Goal: Transaction & Acquisition: Purchase product/service

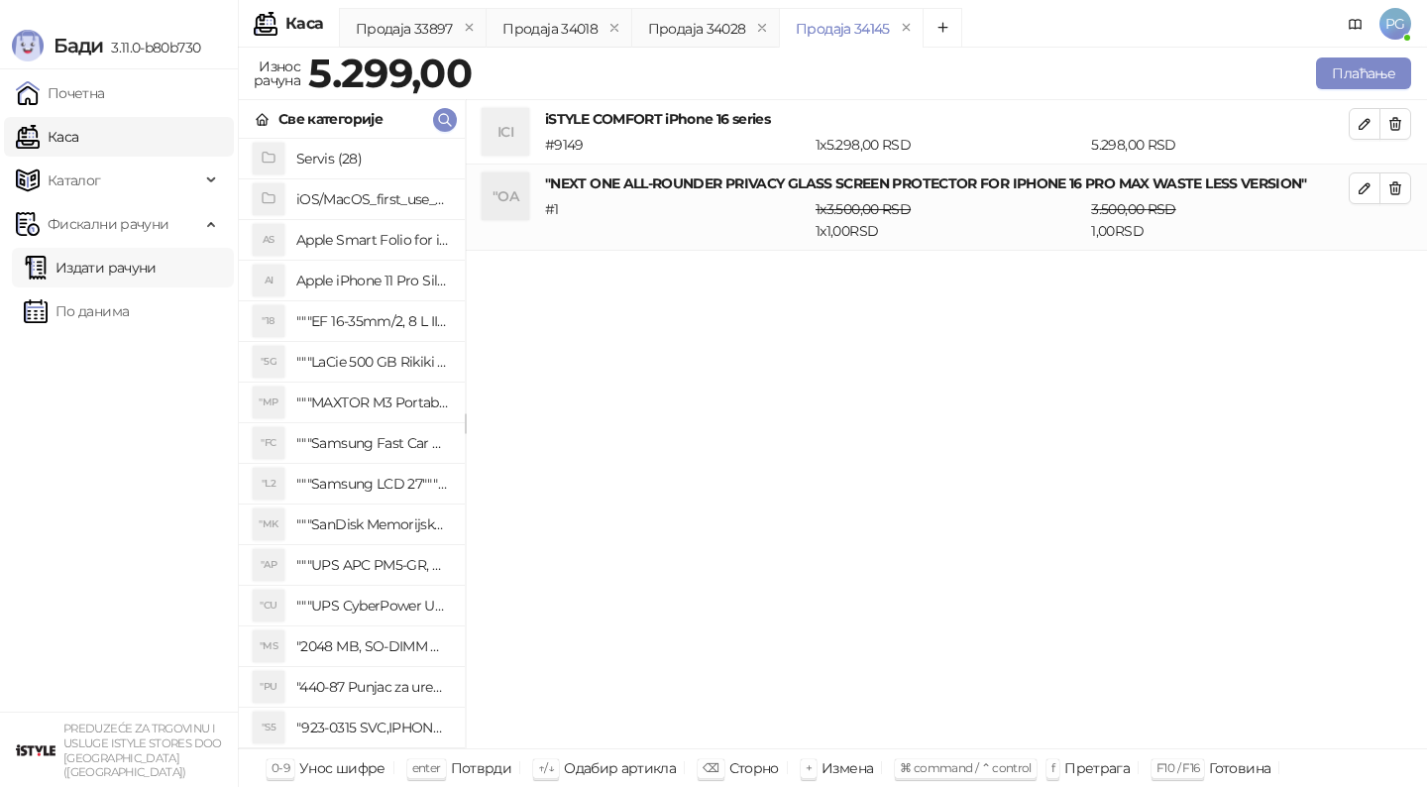
click at [99, 268] on link "Издати рачуни" at bounding box center [90, 268] width 133 height 40
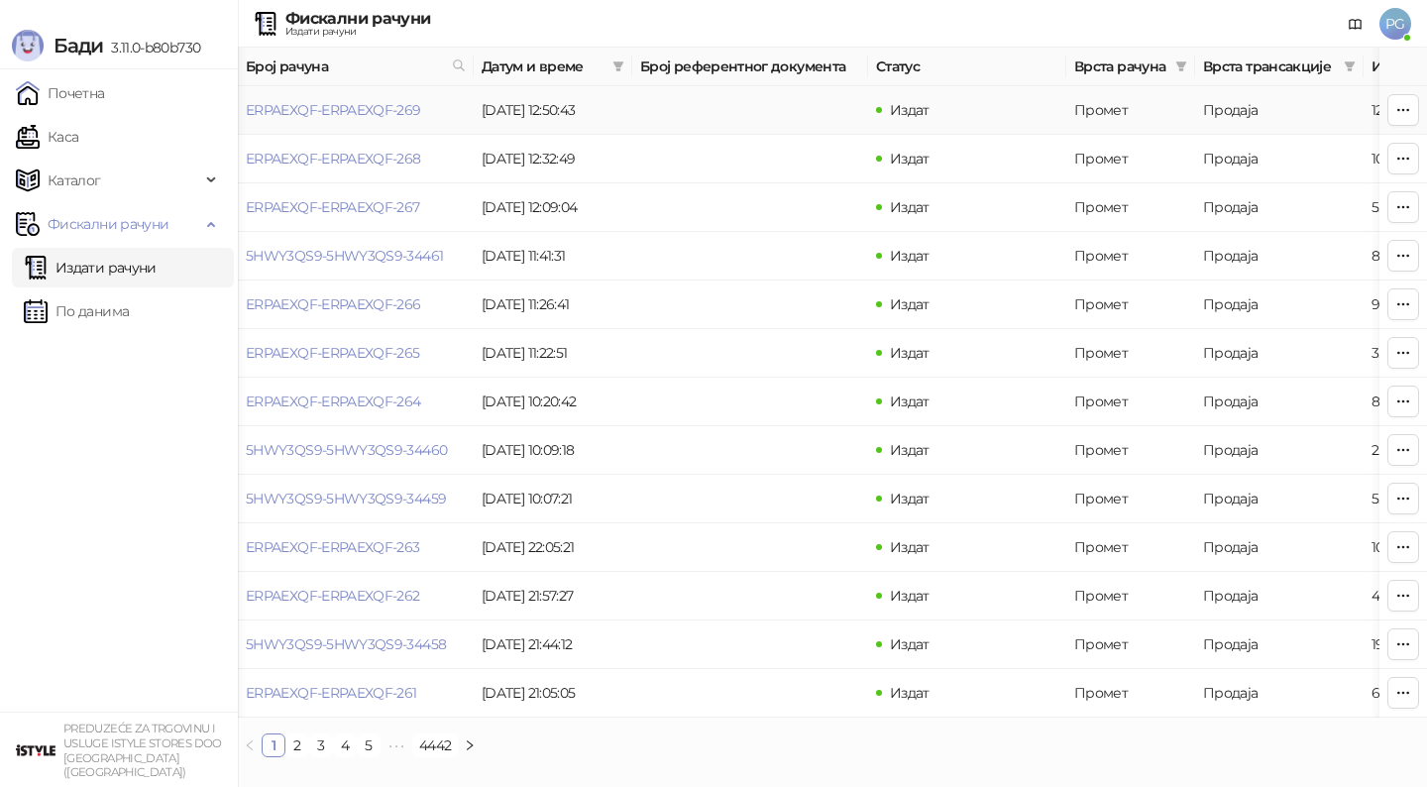
scroll to position [0, 594]
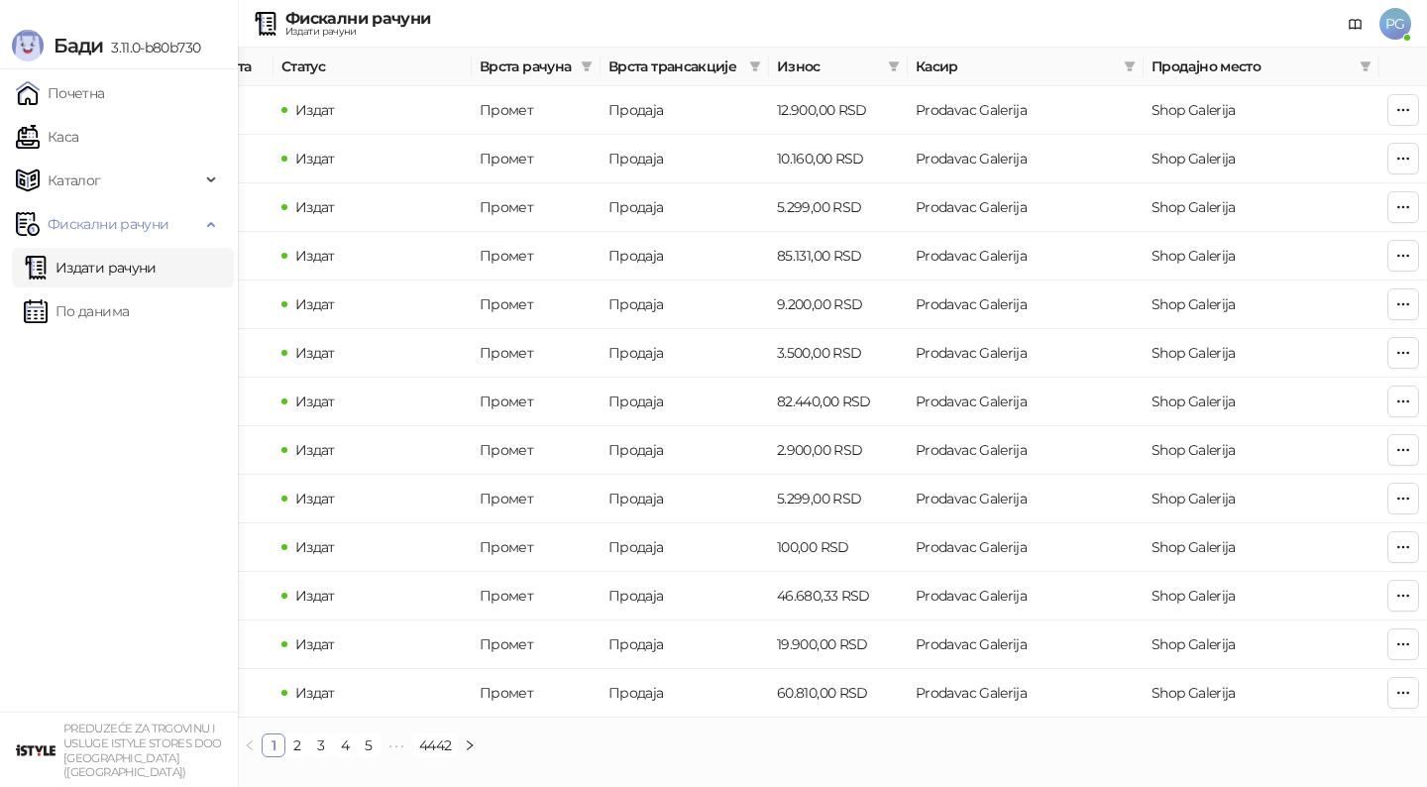
click at [904, 60] on th "Износ" at bounding box center [838, 67] width 139 height 39
click at [897, 61] on icon "filter" at bounding box center [894, 66] width 12 height 12
type input "****"
click at [757, 98] on input at bounding box center [826, 105] width 139 height 22
type input "****"
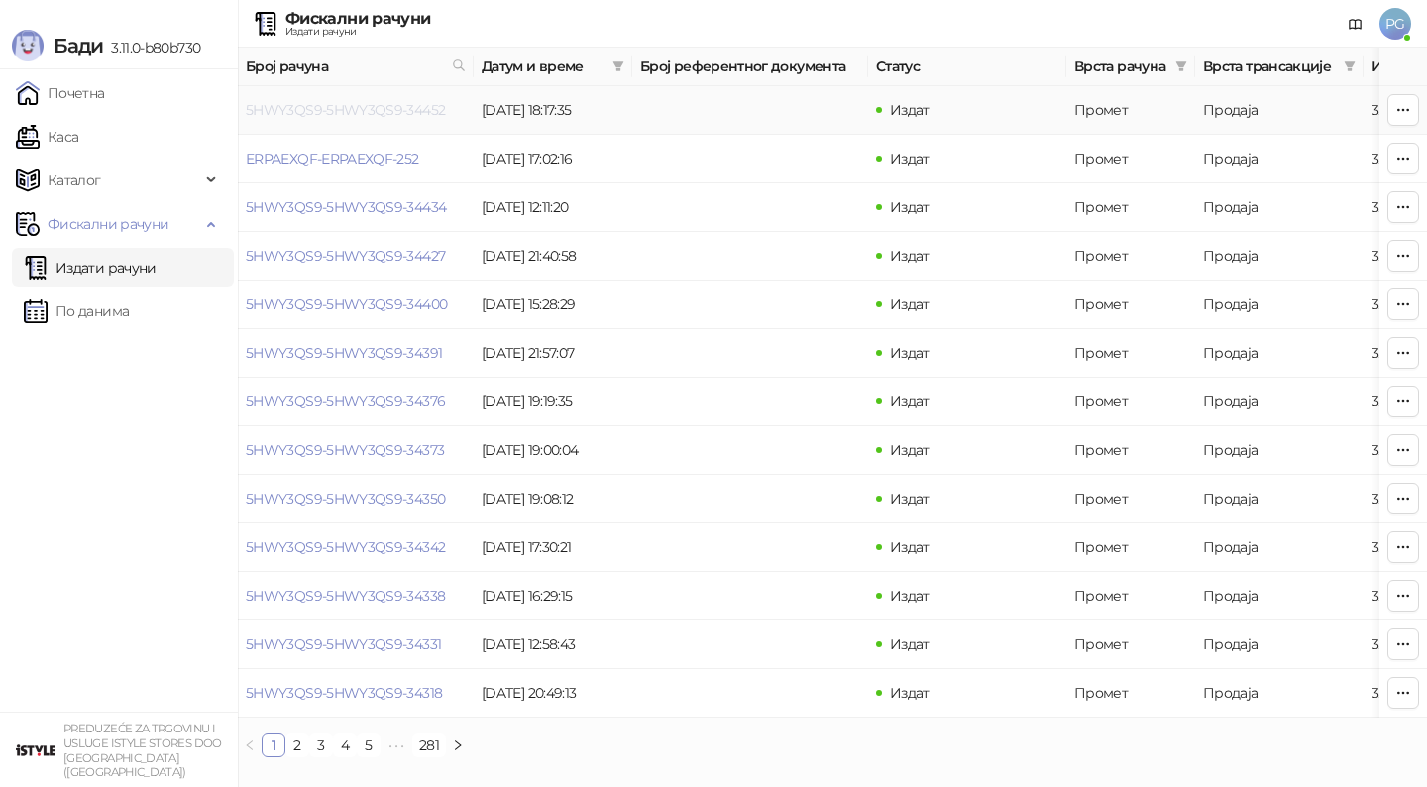
click at [337, 113] on link "5HWY3QS9-5HWY3QS9-34452" at bounding box center [345, 110] width 199 height 18
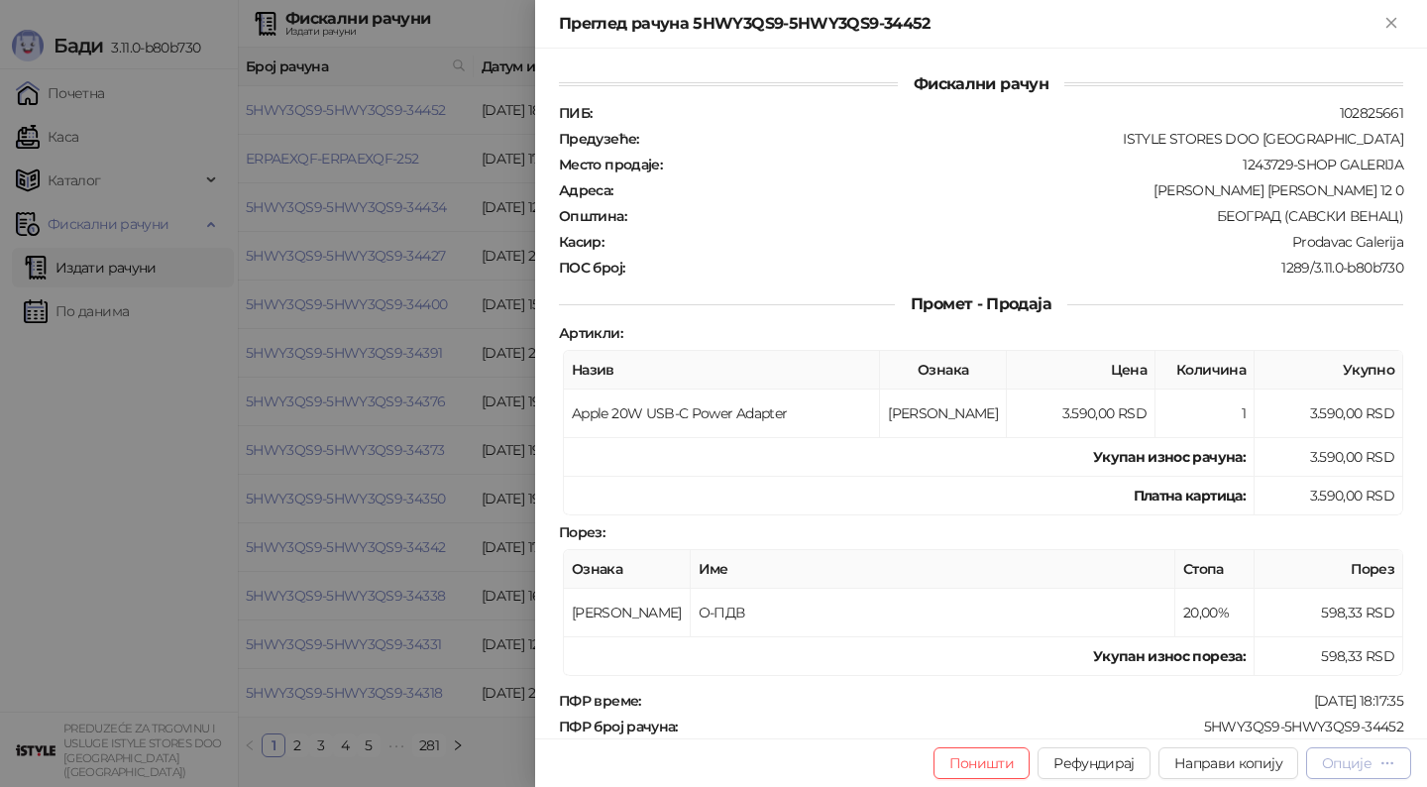
click at [1346, 756] on div "Опције" at bounding box center [1347, 763] width 50 height 18
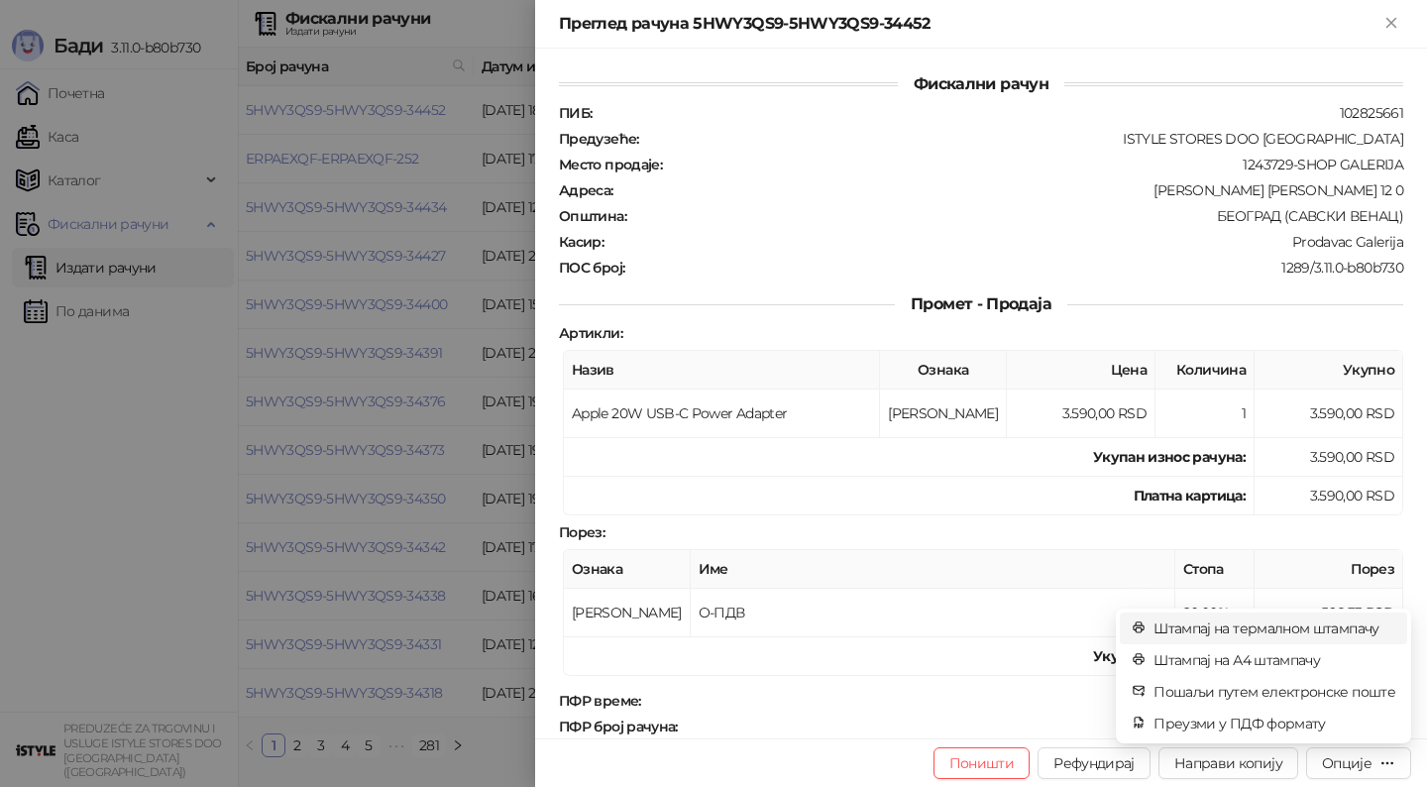
click at [1270, 621] on span "Штампај на термалном штампачу" at bounding box center [1274, 628] width 242 height 22
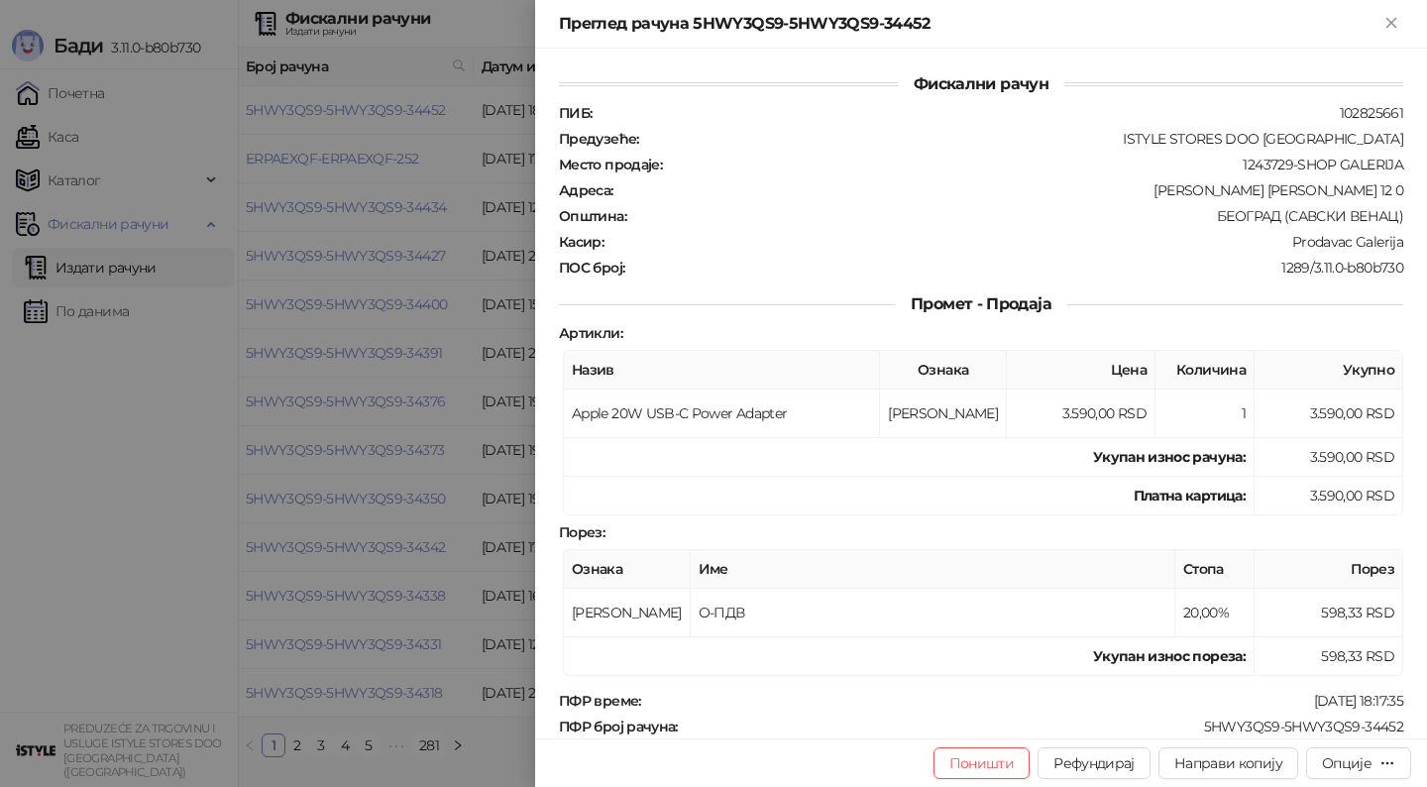
click at [337, 776] on div at bounding box center [713, 393] width 1427 height 787
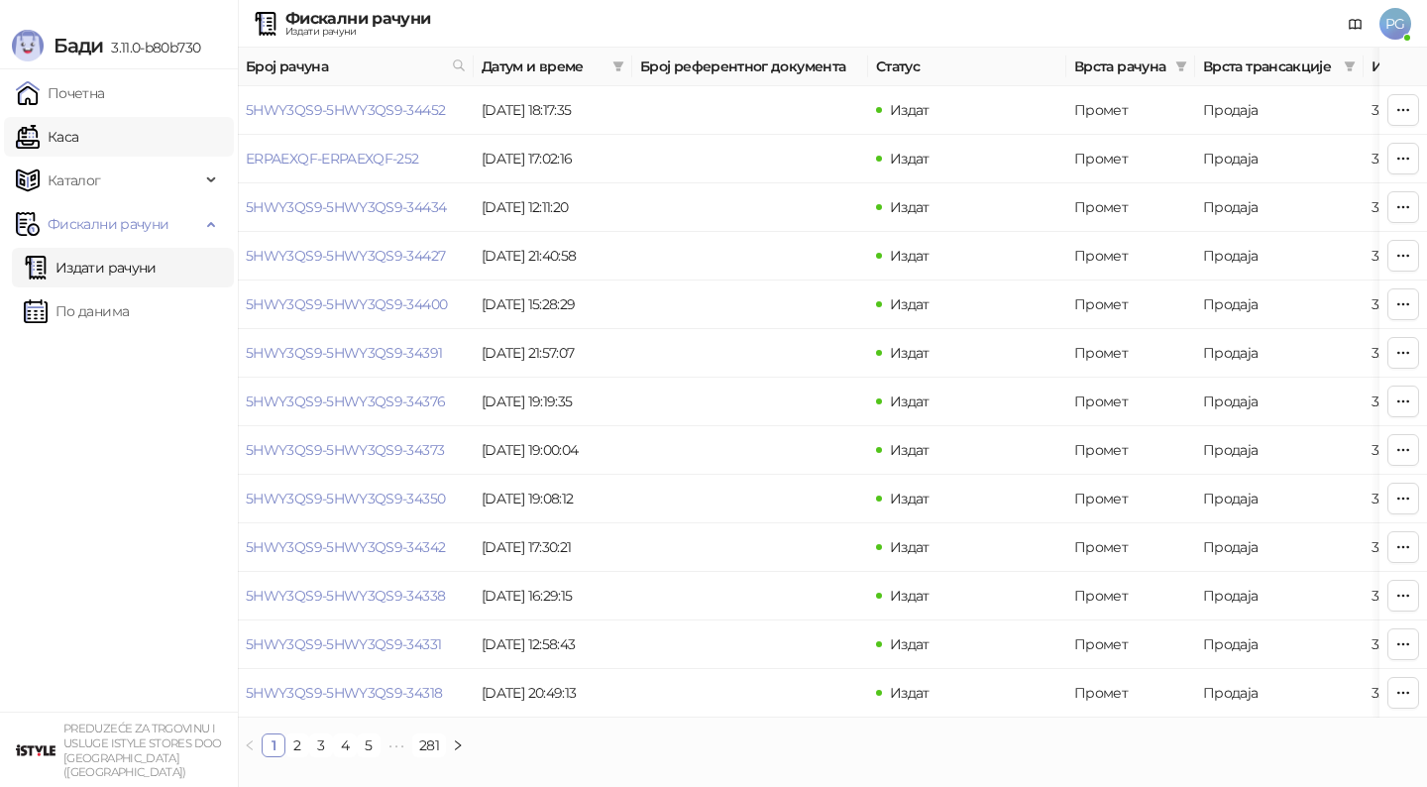
click at [78, 147] on link "Каса" at bounding box center [47, 137] width 62 height 40
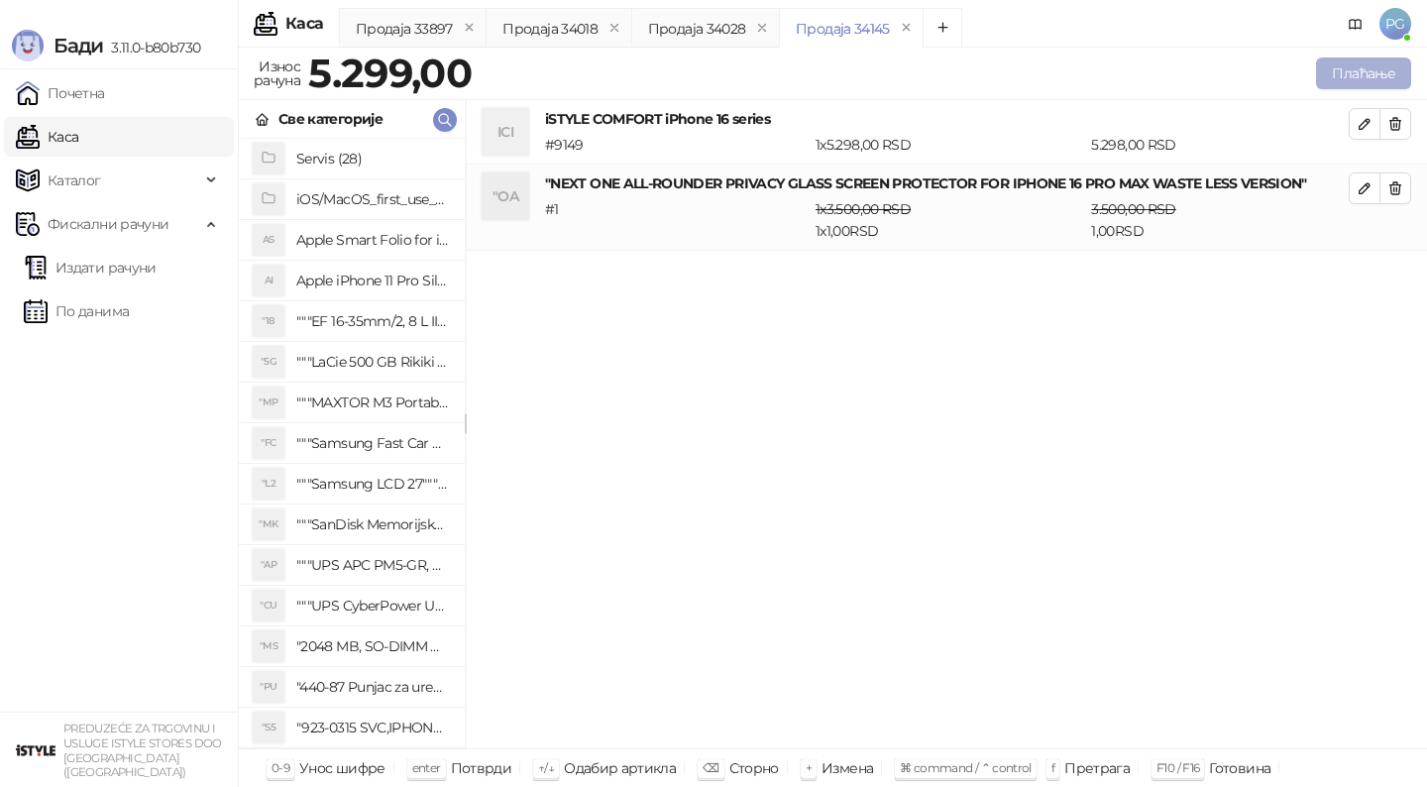
click at [1318, 85] on button "Плаћање" at bounding box center [1363, 73] width 95 height 32
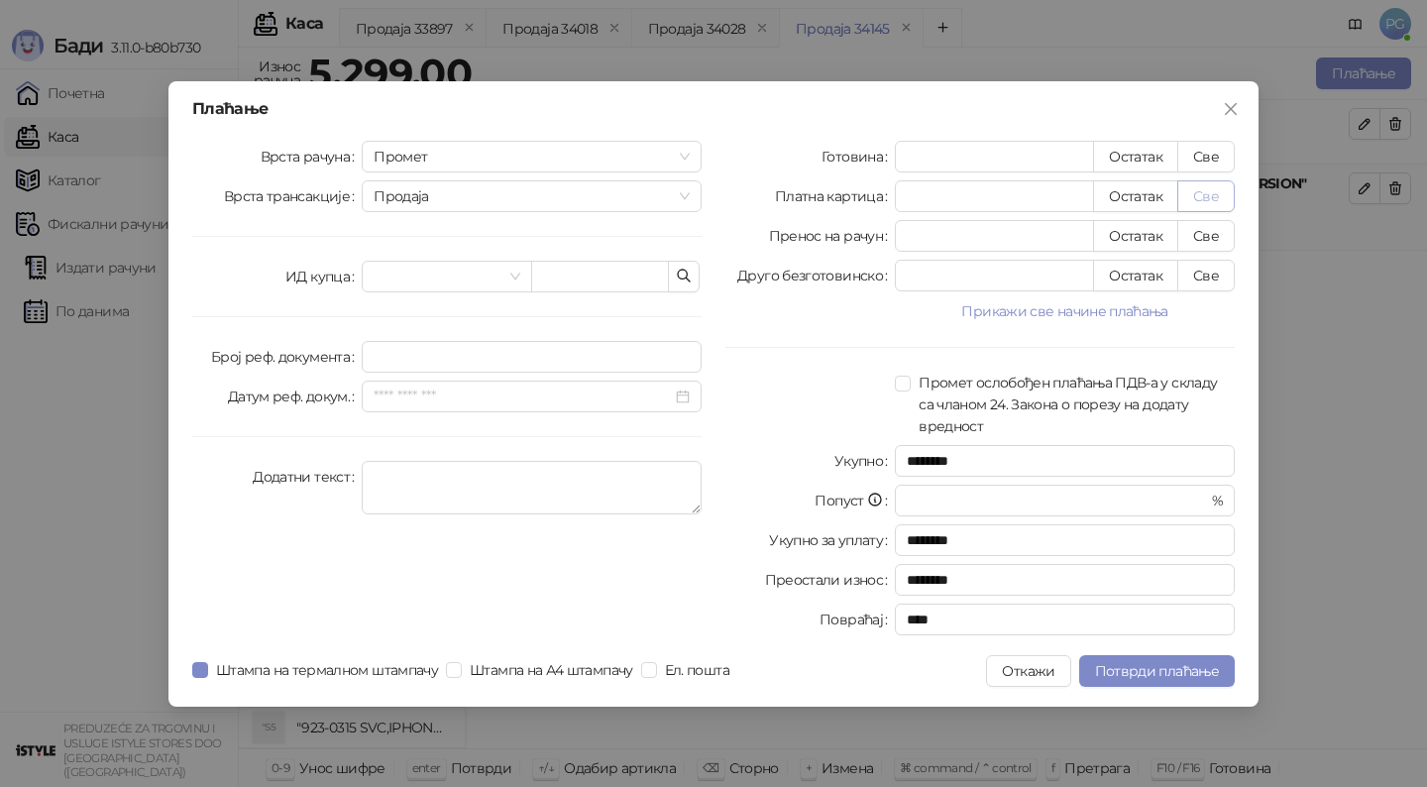
click at [1199, 191] on button "Све" at bounding box center [1205, 196] width 57 height 32
type input "****"
click at [189, 663] on div "Плаћање Врста рачуна Промет Врста трансакције Продаја ИД купца Број реф. докуме…" at bounding box center [713, 393] width 1090 height 625
click at [215, 670] on span "Штампа на термалном штампачу" at bounding box center [327, 670] width 238 height 22
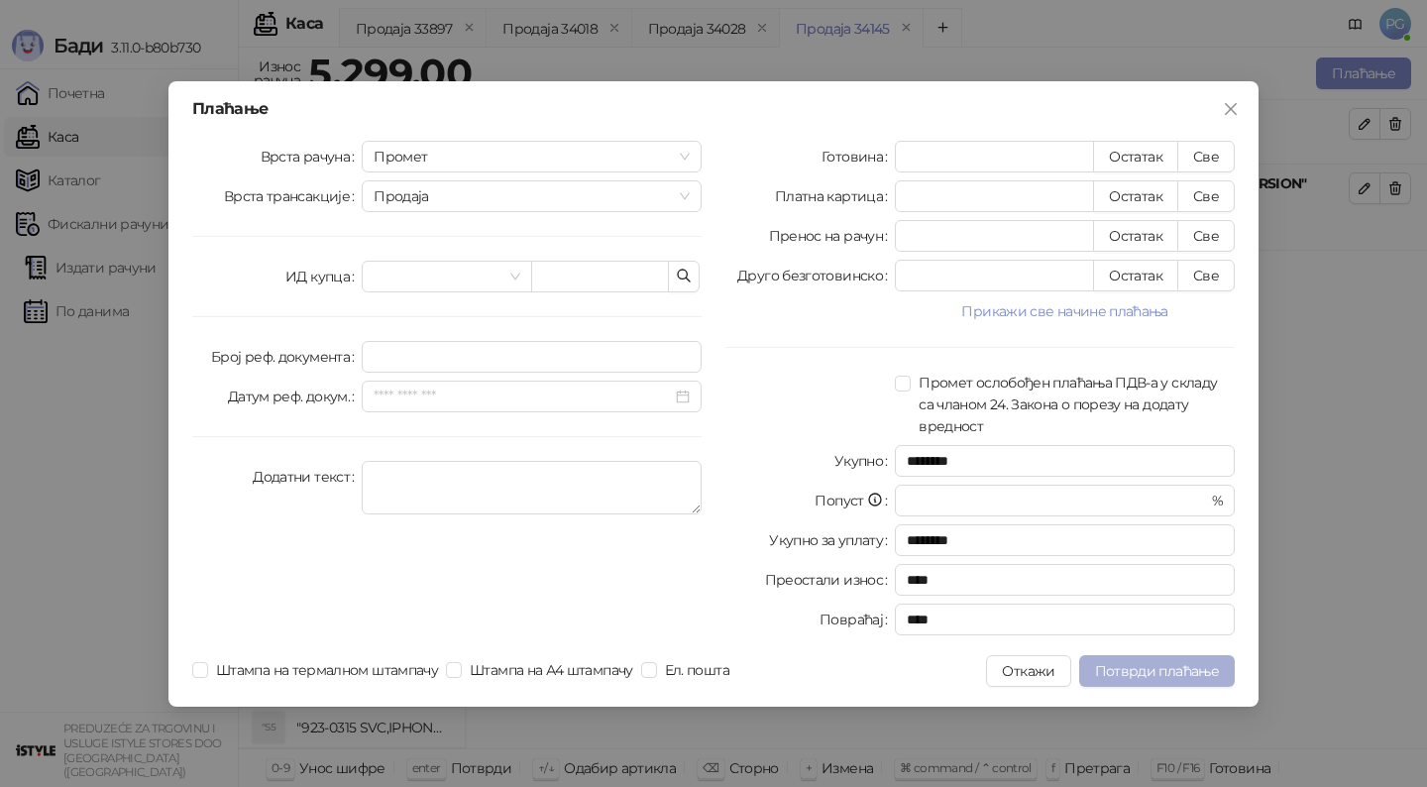
click at [1179, 669] on span "Потврди плаћање" at bounding box center [1157, 671] width 124 height 18
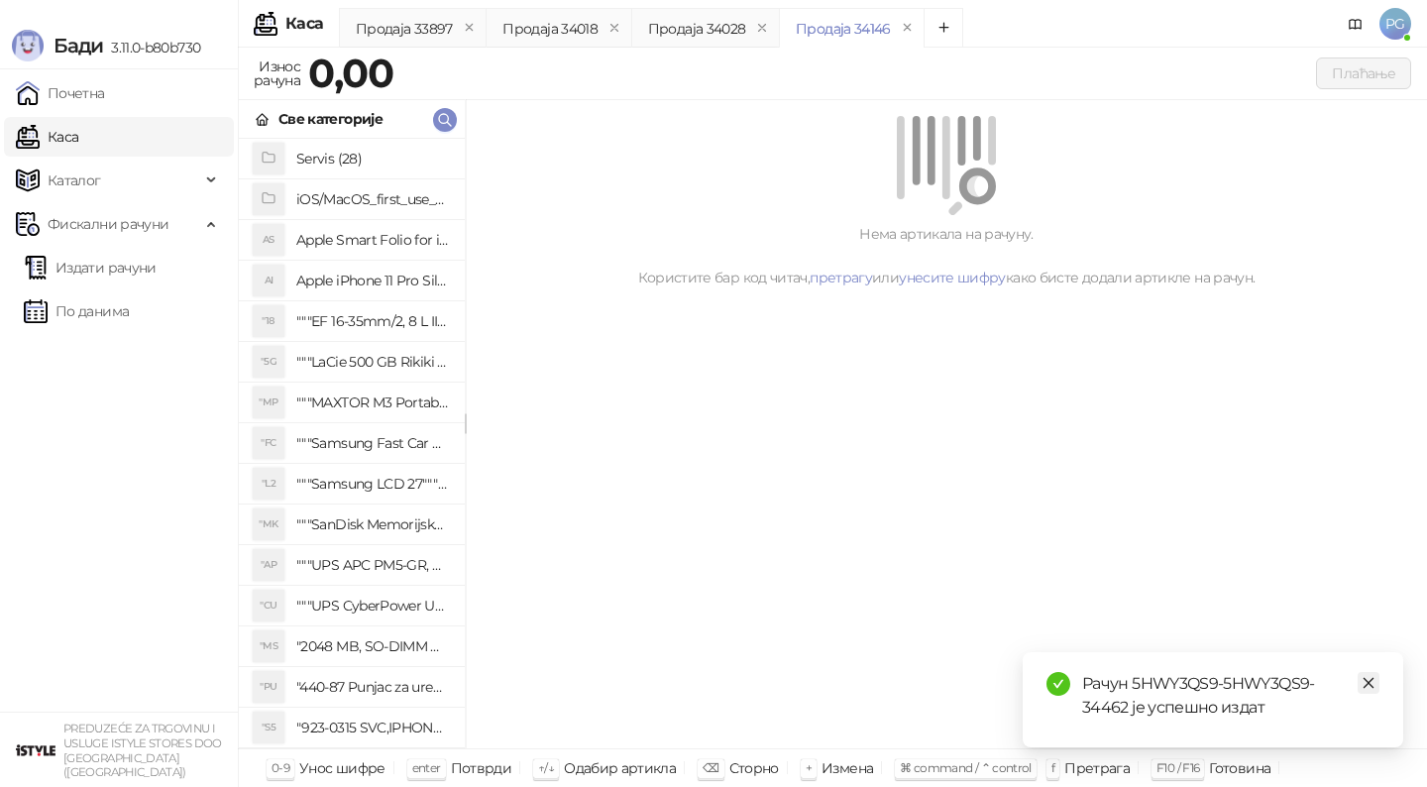
click at [1369, 683] on icon "close" at bounding box center [1368, 683] width 14 height 14
